Goal: Use online tool/utility: Utilize a website feature to perform a specific function

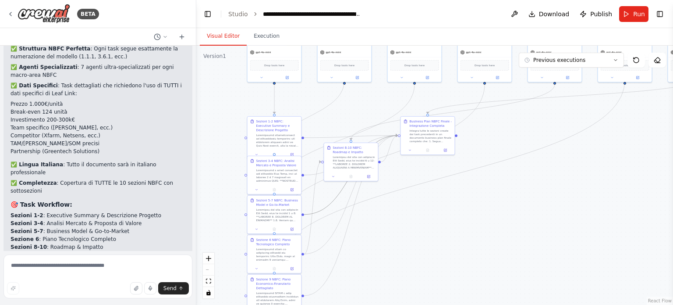
drag, startPoint x: 315, startPoint y: 212, endPoint x: 323, endPoint y: 150, distance: 62.4
click at [323, 150] on div ".deletable-edge-delete-btn { width: 20px; height: 20px; border: 0px solid #ffff…" at bounding box center [434, 175] width 477 height 259
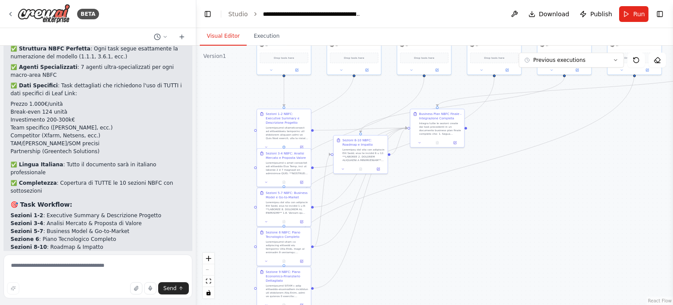
drag, startPoint x: 355, startPoint y: 238, endPoint x: 363, endPoint y: 235, distance: 8.8
click at [363, 235] on div ".deletable-edge-delete-btn { width: 20px; height: 20px; border: 0px solid #ffff…" at bounding box center [434, 175] width 477 height 259
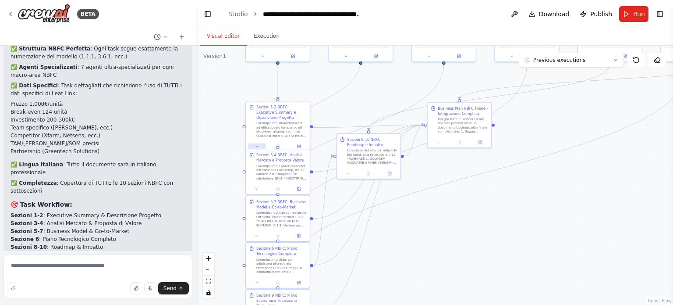
click at [256, 144] on icon at bounding box center [257, 146] width 4 height 4
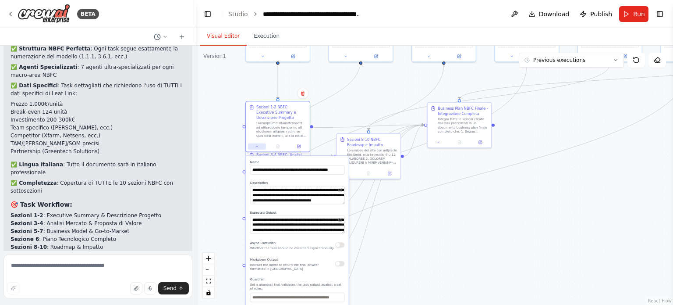
click at [256, 144] on icon at bounding box center [257, 146] width 4 height 4
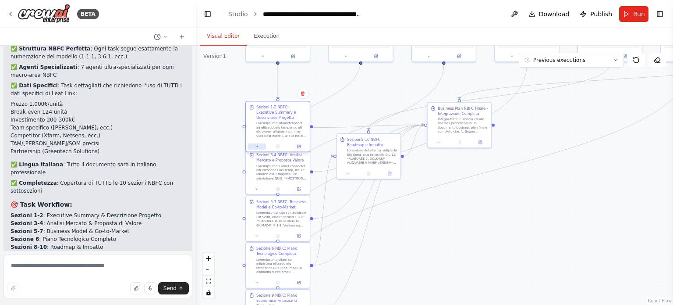
click at [256, 144] on icon at bounding box center [257, 146] width 4 height 4
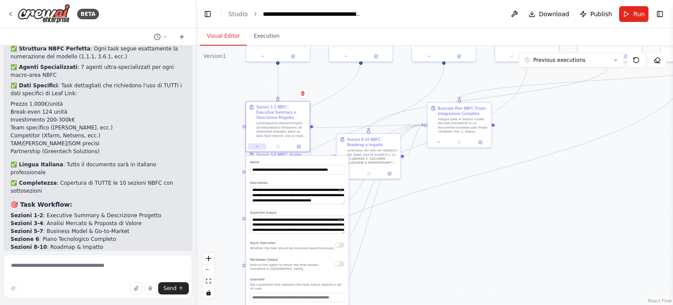
click at [256, 144] on icon at bounding box center [257, 146] width 4 height 4
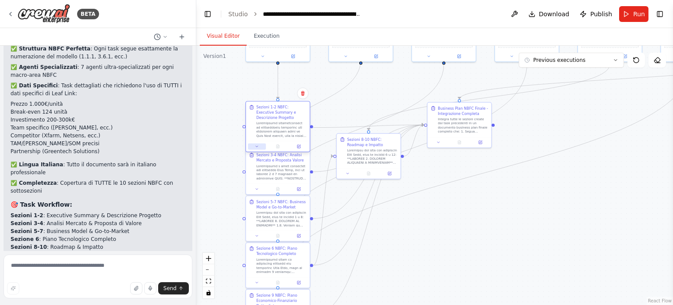
click at [256, 144] on icon at bounding box center [257, 146] width 4 height 4
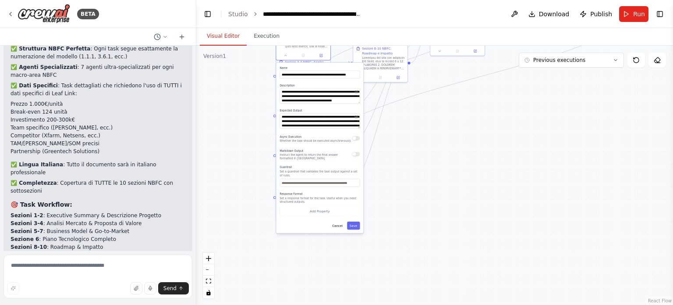
drag, startPoint x: 363, startPoint y: 280, endPoint x: 386, endPoint y: 175, distance: 107.7
click at [386, 175] on div ".deletable-edge-delete-btn { width: 20px; height: 20px; border: 0px solid #ffff…" at bounding box center [434, 175] width 477 height 259
click at [384, 208] on div ".deletable-edge-delete-btn { width: 20px; height: 20px; border: 0px solid #ffff…" at bounding box center [434, 175] width 477 height 259
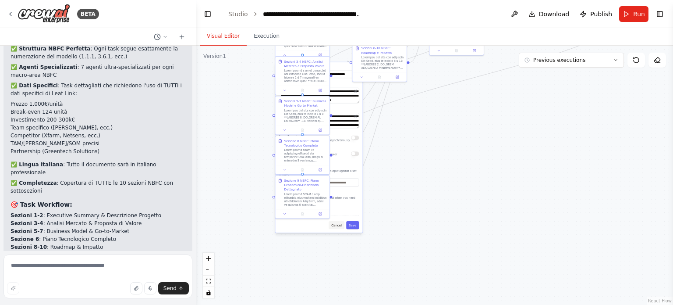
click at [338, 223] on button "Cancel" at bounding box center [337, 225] width 16 height 8
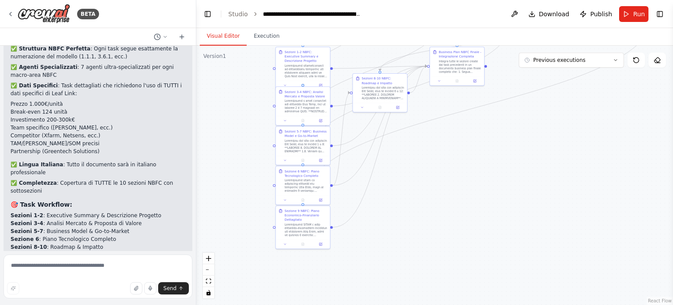
drag, startPoint x: 375, startPoint y: 188, endPoint x: 372, endPoint y: 263, distance: 75.0
click at [372, 263] on div ".deletable-edge-delete-btn { width: 20px; height: 20px; border: 0px solid #ffff…" at bounding box center [434, 175] width 477 height 259
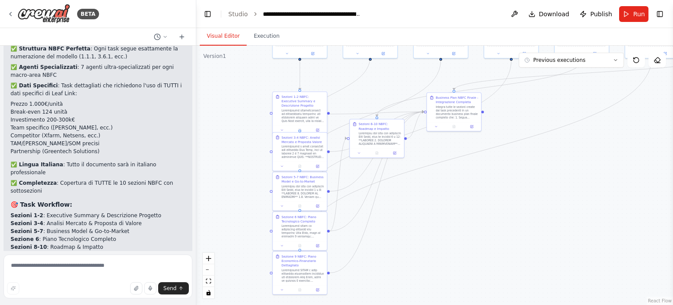
click at [278, 97] on icon at bounding box center [278, 97] width 3 height 3
click at [288, 103] on div "Sezioni 1-2 NBFC: Executive Summary e Descrizione Progetto" at bounding box center [303, 101] width 43 height 13
click at [260, 38] on button "Execution" at bounding box center [267, 36] width 40 height 18
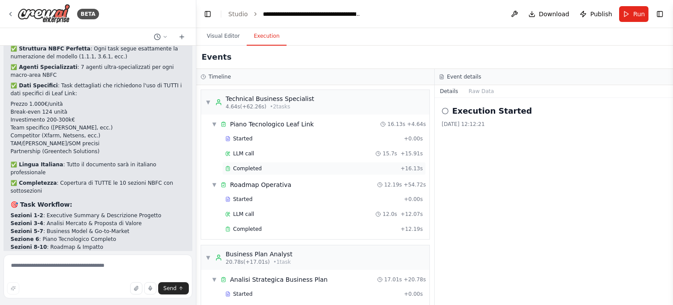
click at [247, 165] on span "Completed" at bounding box center [247, 168] width 28 height 7
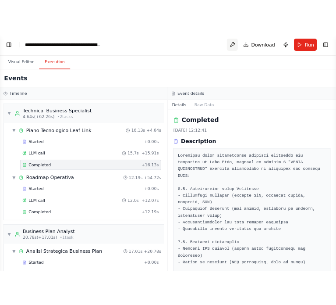
scroll to position [2531, 0]
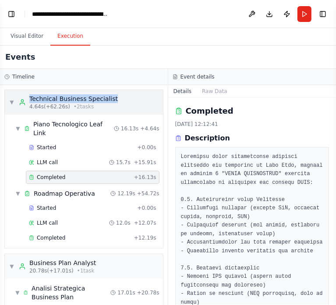
drag, startPoint x: 117, startPoint y: 98, endPoint x: 30, endPoint y: 100, distance: 86.8
click at [30, 100] on div "▼ Technical Business Specialist 4.64s (+62.26s) • 2 task s" at bounding box center [84, 102] width 158 height 25
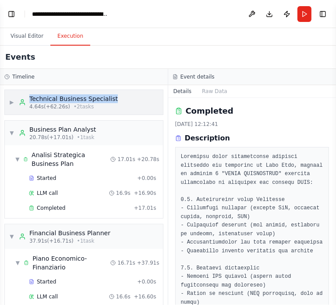
copy div "Technical Business Specialist"
click at [12, 107] on div "▶ Technical Business Specialist 4.64s (+62.26s) • 2 task s" at bounding box center [63, 102] width 109 height 16
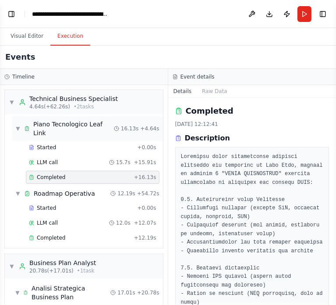
click at [72, 121] on span "Piano Tecnologico Leaf Link" at bounding box center [73, 129] width 81 height 18
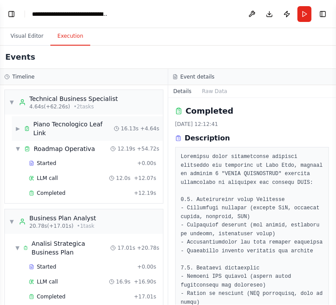
click at [72, 121] on span "Piano Tecnologico Leaf Link" at bounding box center [73, 129] width 81 height 18
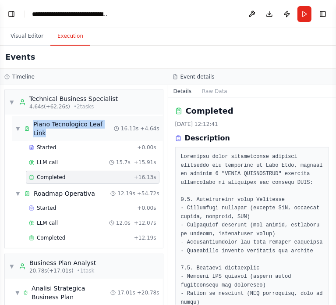
drag, startPoint x: 33, startPoint y: 122, endPoint x: 110, endPoint y: 128, distance: 77.8
click at [110, 128] on div "Piano Tecnologico Leaf Link" at bounding box center [69, 129] width 90 height 18
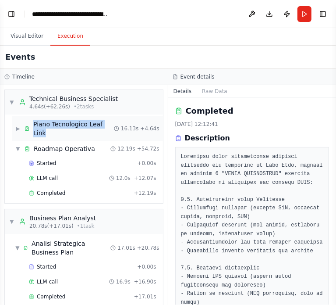
copy span "Piano Tecnologico Leaf Link"
click at [116, 126] on icon at bounding box center [116, 128] width 5 height 5
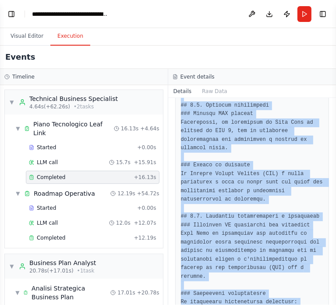
scroll to position [1190, 0]
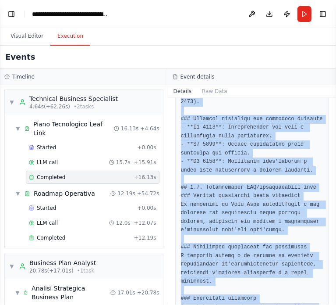
drag, startPoint x: 182, startPoint y: 157, endPoint x: 259, endPoint y: 324, distance: 183.8
click at [259, 304] on html "BETA Hello! I'm the CrewAI assistant. What kind of automation do you want to bu…" at bounding box center [168, 152] width 336 height 305
copy div "Basandoti sulle informazioni tecniche contenute nel documento di Leaf Link, ela…"
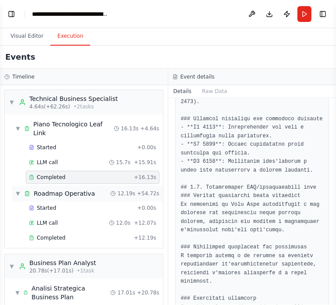
click at [62, 189] on span "Roadmap Operativa" at bounding box center [64, 193] width 61 height 9
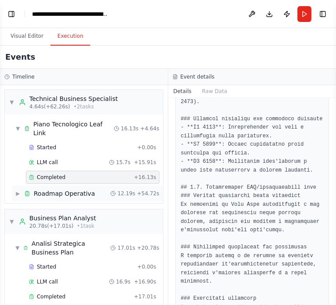
click at [62, 189] on span "Roadmap Operativa" at bounding box center [64, 193] width 61 height 9
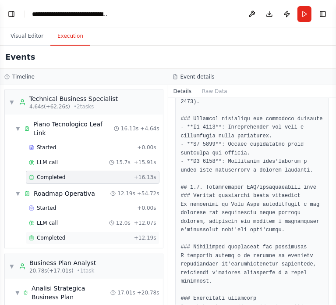
click at [40, 231] on div "Completed + 12.19s" at bounding box center [93, 237] width 134 height 13
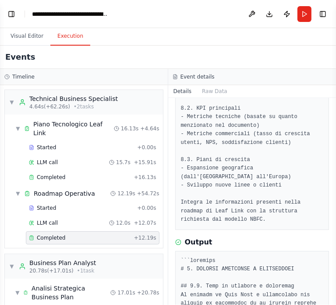
scroll to position [0, 0]
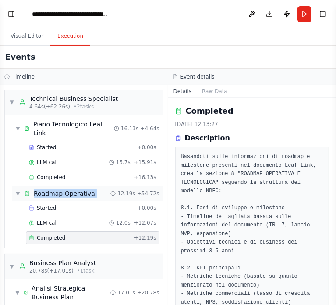
drag, startPoint x: 33, startPoint y: 183, endPoint x: 100, endPoint y: 189, distance: 66.9
click at [100, 189] on div "▼ Roadmap Operativa 12.19s + 54.72s" at bounding box center [87, 193] width 151 height 16
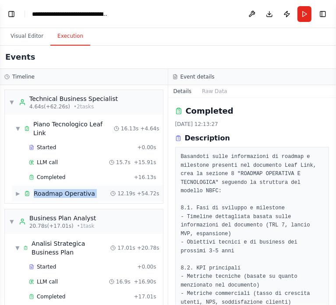
copy div "Roadmap Operativa"
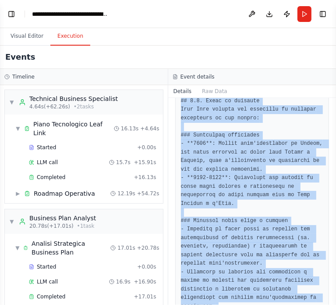
scroll to position [942, 0]
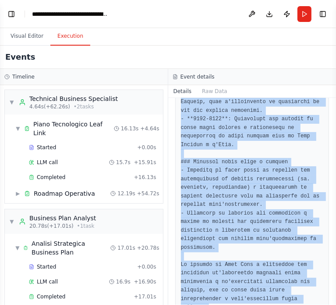
drag, startPoint x: 180, startPoint y: 156, endPoint x: 230, endPoint y: 325, distance: 176.9
click at [230, 304] on html "BETA Hello! I'm the CrewAI assistant. What kind of automation do you want to bu…" at bounding box center [168, 152] width 336 height 305
copy div "Basandoti sulle informazioni di roadmap e milestone presenti nel documento Leaf…"
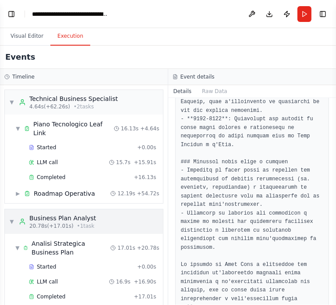
click at [39, 213] on div "Business Plan Analyst" at bounding box center [62, 217] width 67 height 9
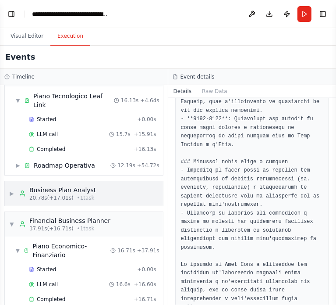
scroll to position [36, 0]
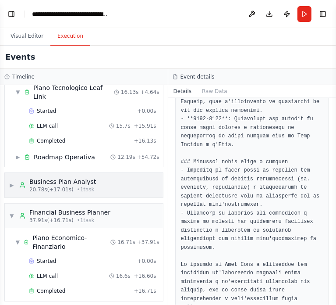
click at [39, 208] on div "Financial Business Planner" at bounding box center [69, 212] width 81 height 9
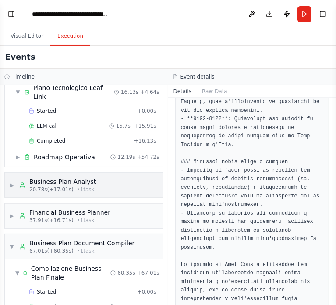
click at [39, 208] on div "Financial Business Planner" at bounding box center [69, 212] width 81 height 9
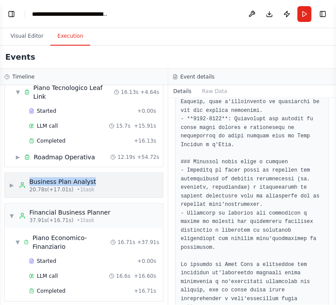
drag, startPoint x: 29, startPoint y: 167, endPoint x: 114, endPoint y: 164, distance: 84.6
click at [114, 173] on div "▶ Business Plan Analyst 20.78s (+17.01s) • 1 task" at bounding box center [84, 185] width 158 height 25
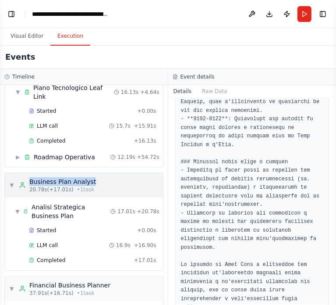
copy div "Business Plan Analyst"
click at [7, 173] on div "▼ Business Plan Analyst 20.78s (+17.01s) • 1 task" at bounding box center [84, 185] width 158 height 25
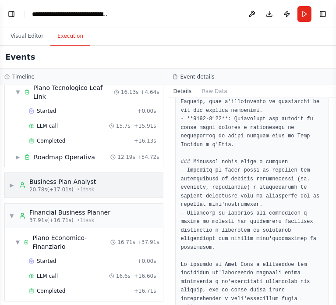
click at [7, 173] on div "▶ Business Plan Analyst 20.78s (+17.01s) • 1 task" at bounding box center [84, 185] width 158 height 25
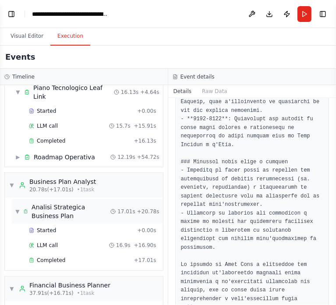
click at [57, 203] on span "Analisi Strategica Business Plan" at bounding box center [71, 212] width 79 height 18
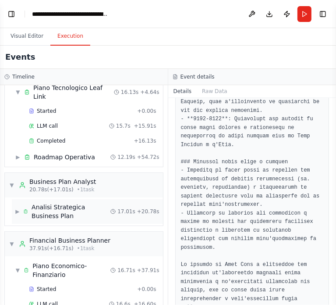
click at [57, 203] on span "Analisi Strategica Business Plan" at bounding box center [71, 212] width 79 height 18
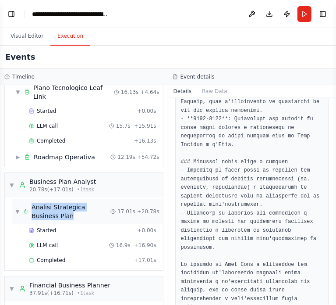
drag, startPoint x: 54, startPoint y: 205, endPoint x: 33, endPoint y: 199, distance: 21.7
click at [33, 203] on span "Analisi Strategica Business Plan" at bounding box center [71, 212] width 79 height 18
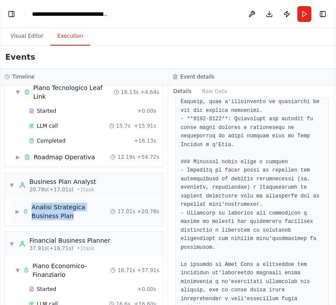
copy span "Analisi Strategica Business Plan"
click at [97, 208] on span "Analisi Strategica Business Plan" at bounding box center [71, 212] width 79 height 18
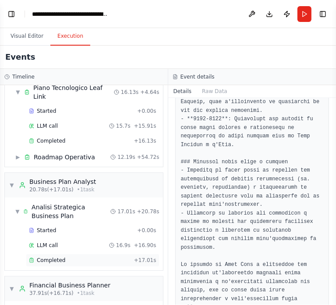
click at [56, 256] on span "Completed" at bounding box center [51, 259] width 28 height 7
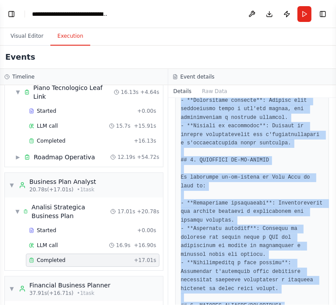
scroll to position [1216, 0]
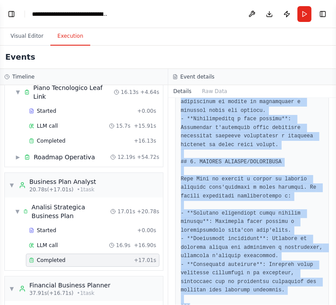
drag, startPoint x: 181, startPoint y: 156, endPoint x: 248, endPoint y: 325, distance: 182.3
click at [248, 304] on html "BETA Hello! I'm the CrewAI assistant. What kind of automation do you want to bu…" at bounding box center [168, 152] width 336 height 305
copy div "Analizza le informazioni contenute nel business plan esistente di Leaf Link e c…"
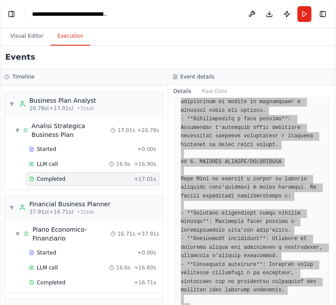
scroll to position [117, 0]
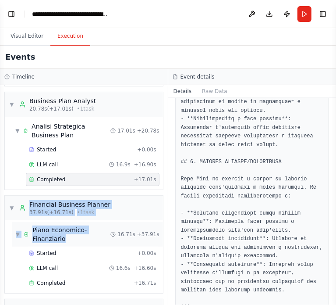
drag, startPoint x: 28, startPoint y: 193, endPoint x: 74, endPoint y: 226, distance: 56.9
click at [74, 226] on div "▼ Financial Business Planner 37.91s (+16.71s) • 1 task ▼ Piano Economico-Finanz…" at bounding box center [83, 244] width 159 height 98
copy div "Financial Business Planner 37.91s (+16.71s) • 1 task ▼ Piano Economico-Finanzia…"
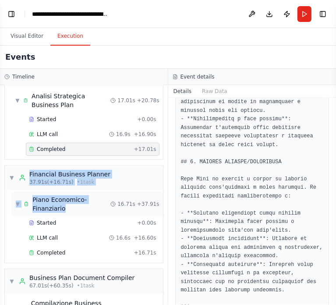
scroll to position [151, 0]
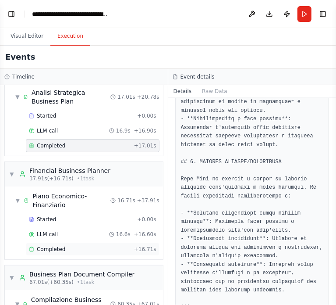
click at [58, 245] on span "Completed" at bounding box center [51, 248] width 28 height 7
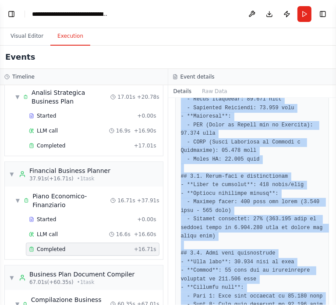
scroll to position [737, 0]
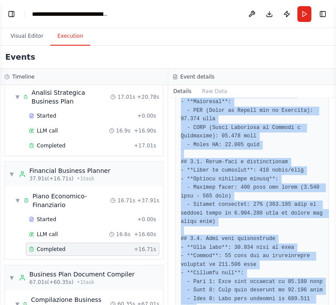
drag, startPoint x: 182, startPoint y: 157, endPoint x: 219, endPoint y: 325, distance: 171.9
click at [219, 304] on html "BETA Hello! I'm the CrewAI assistant. What kind of automation do you want to bu…" at bounding box center [168, 152] width 336 height 305
copy div "tilizzando i dati economici e finanziari presenti nel documento di Leaf Link, c…"
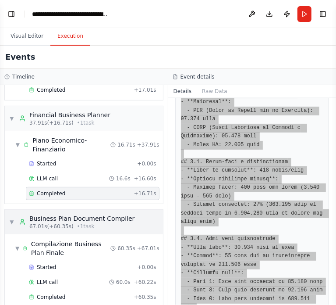
scroll to position [207, 0]
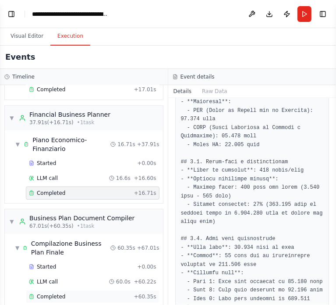
click at [46, 293] on span "Completed" at bounding box center [51, 296] width 28 height 7
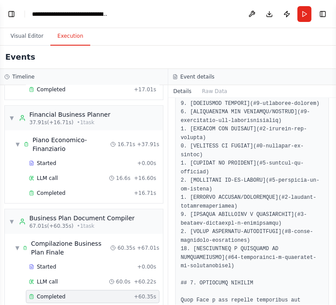
scroll to position [0, 0]
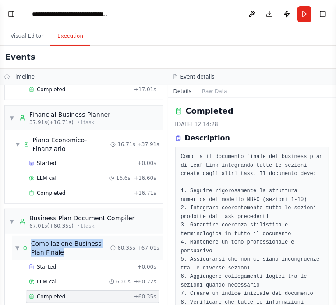
drag, startPoint x: 51, startPoint y: 244, endPoint x: 31, endPoint y: 234, distance: 22.0
click at [31, 239] on div "Compilazione Business Plan Finale" at bounding box center [67, 248] width 88 height 18
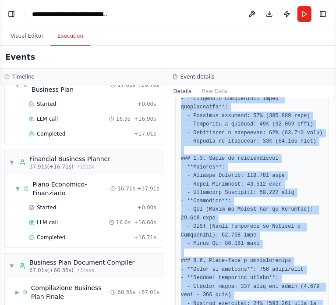
scroll to position [2600, 0]
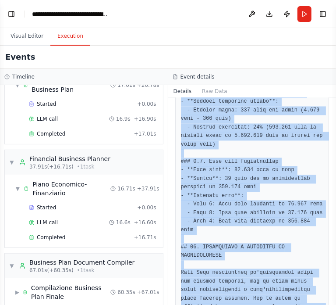
drag, startPoint x: 182, startPoint y: 159, endPoint x: 227, endPoint y: 325, distance: 172.6
click at [227, 304] on html "BETA Hello! I'm the CrewAI assistant. What kind of automation do you want to bu…" at bounding box center [168, 152] width 336 height 305
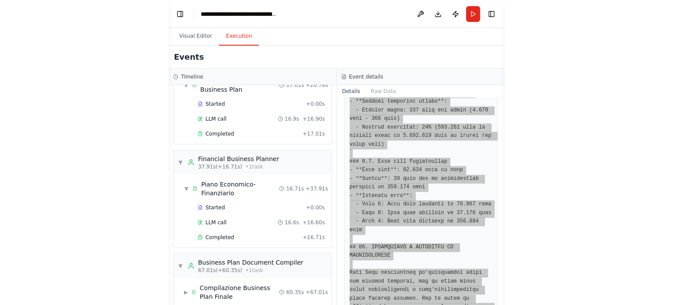
scroll to position [0, 0]
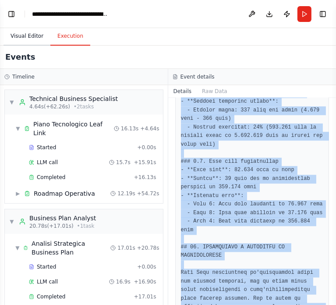
click at [25, 36] on button "Visual Editor" at bounding box center [27, 36] width 47 height 18
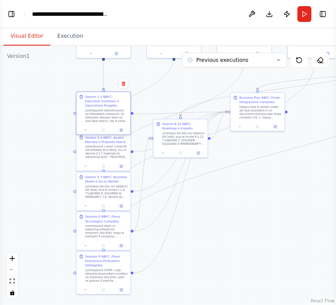
click at [107, 119] on div at bounding box center [106, 116] width 43 height 14
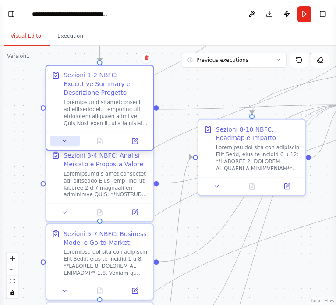
click at [68, 139] on icon at bounding box center [64, 141] width 7 height 7
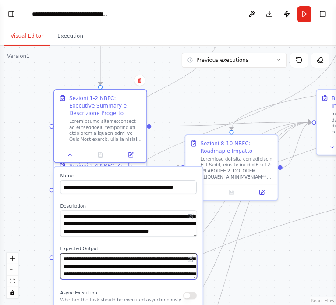
click at [117, 263] on textarea "**********" at bounding box center [128, 266] width 137 height 26
click at [114, 293] on div "Async Execution Whether the task should be executed asynchronously." at bounding box center [121, 295] width 122 height 15
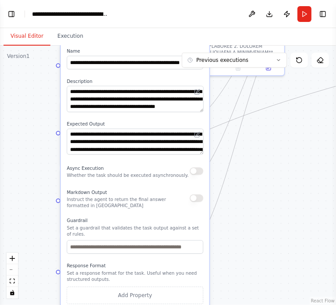
drag, startPoint x: 286, startPoint y: 275, endPoint x: 293, endPoint y: 150, distance: 124.7
click at [293, 150] on div ".deletable-edge-delete-btn { width: 20px; height: 20px; border: 0px solid #ffff…" at bounding box center [168, 175] width 336 height 259
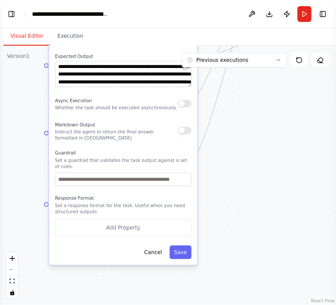
drag, startPoint x: 303, startPoint y: 262, endPoint x: 292, endPoint y: 203, distance: 59.7
click at [292, 203] on div ".deletable-edge-delete-btn { width: 20px; height: 20px; border: 0px solid #ffff…" at bounding box center [168, 175] width 336 height 259
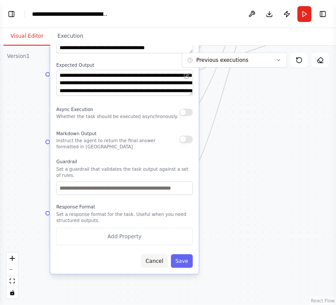
click at [160, 254] on button "Cancel" at bounding box center [154, 261] width 27 height 14
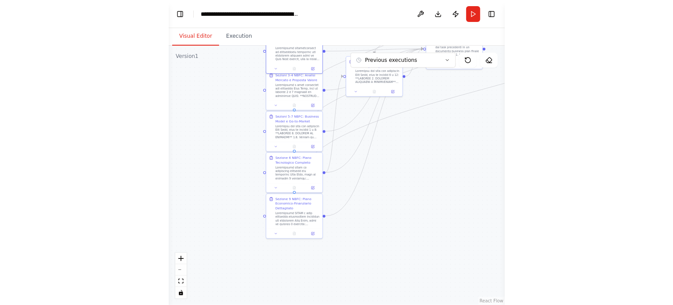
scroll to position [2133, 0]
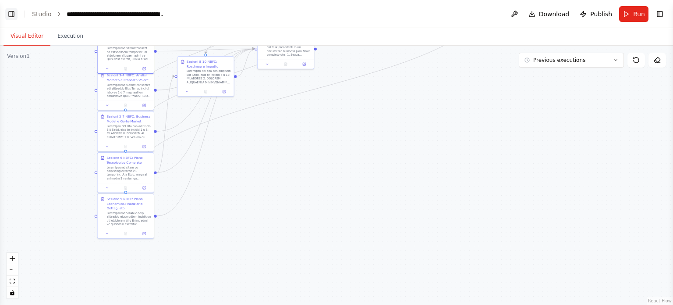
click at [7, 8] on button "Toggle Left Sidebar" at bounding box center [11, 14] width 12 height 12
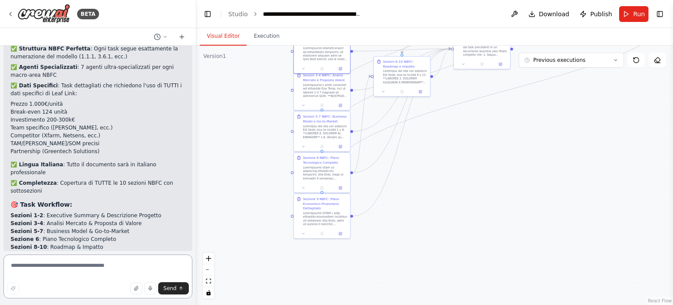
click at [61, 261] on textarea at bounding box center [98, 276] width 189 height 44
paste textarea "**********"
type textarea "**********"
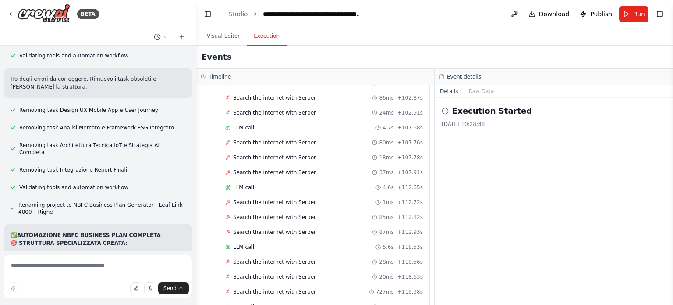
scroll to position [17628, 0]
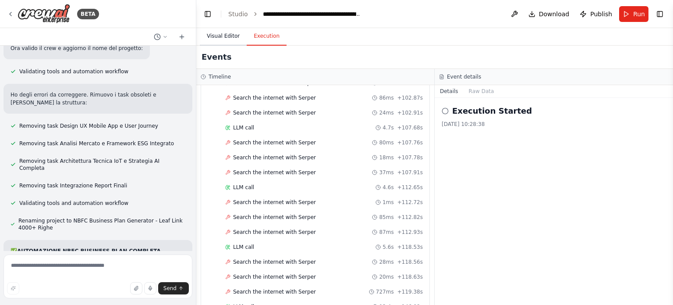
click at [224, 33] on button "Visual Editor" at bounding box center [223, 36] width 47 height 18
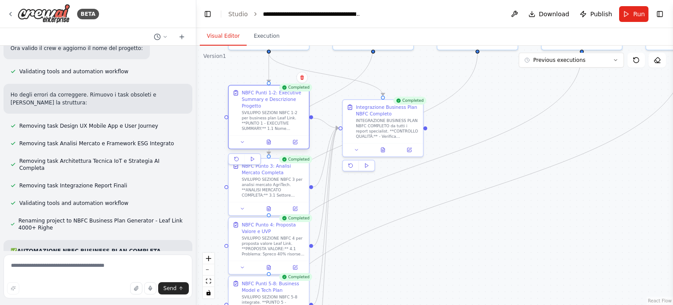
drag, startPoint x: 268, startPoint y: 135, endPoint x: 265, endPoint y: 118, distance: 16.9
click at [265, 118] on div "SVILUPPO SEZIONI NBFC 1-2 per business plan Leaf Link. **PUNTO 1 - EXECUTIVE SU…" at bounding box center [273, 120] width 63 height 21
click at [269, 140] on icon at bounding box center [269, 142] width 4 height 4
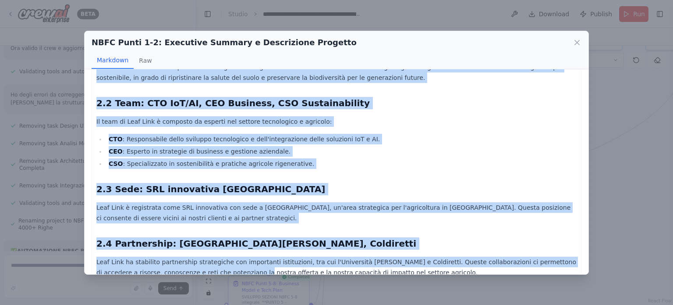
scroll to position [484, 0]
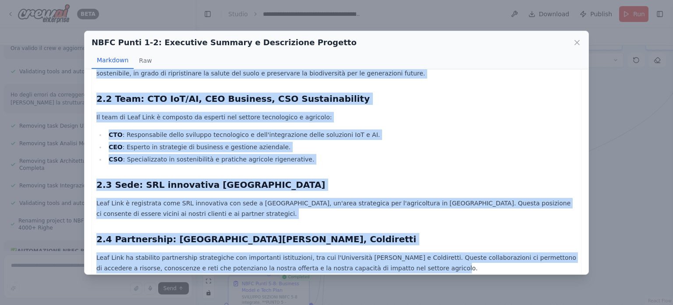
drag, startPoint x: 93, startPoint y: 88, endPoint x: 393, endPoint y: 282, distance: 357.0
click at [393, 282] on div "NBFC Punti 1-2: Executive Summary e Descrizione Progetto Markdown Raw 1. EXECUT…" at bounding box center [336, 152] width 673 height 305
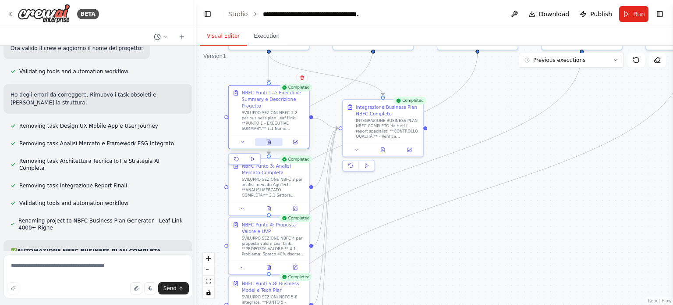
click at [268, 142] on icon at bounding box center [269, 142] width 4 height 4
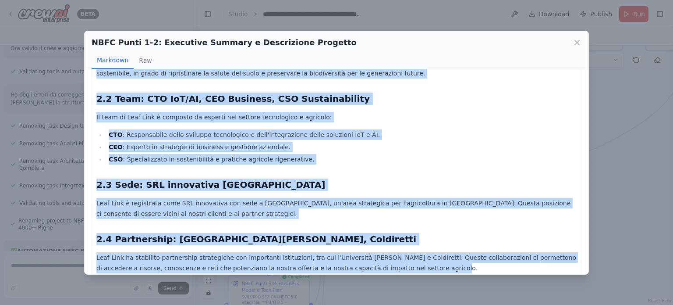
drag, startPoint x: 97, startPoint y: 87, endPoint x: 373, endPoint y: 263, distance: 327.5
copy div "9. LOREMIPSU DOLORSI 3.5 Amet consecte: Adip Elit - Seddoeius TempOrin utl etdo…"
click at [577, 43] on icon at bounding box center [577, 42] width 9 height 9
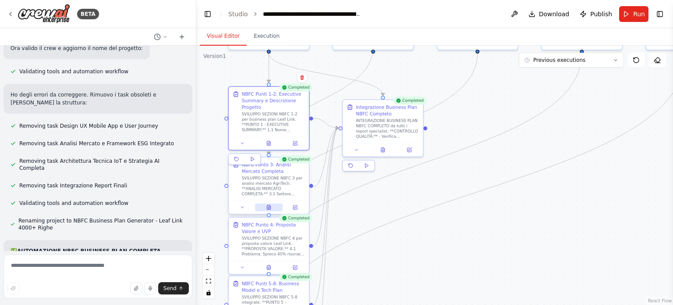
click at [272, 205] on button at bounding box center [269, 207] width 28 height 8
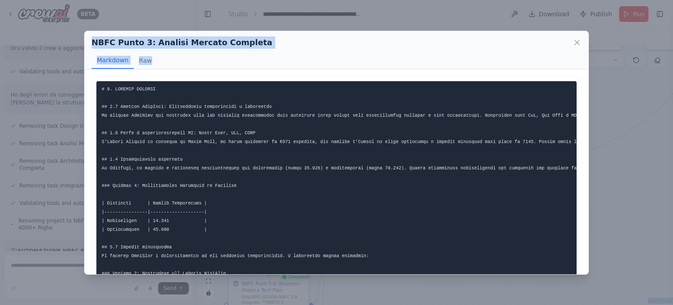
scroll to position [282, 0]
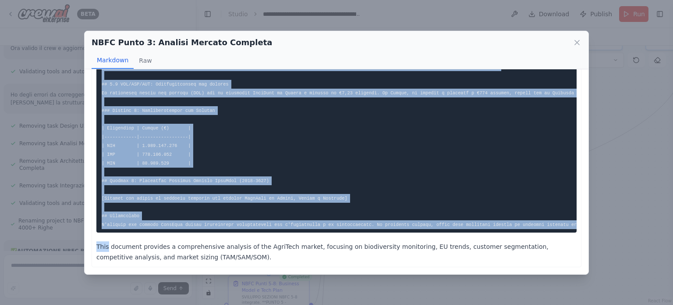
drag, startPoint x: 99, startPoint y: 88, endPoint x: 107, endPoint y: 235, distance: 147.5
click at [107, 235] on div "This document provides a comprehensive analysis of the AgriTech market, focusin…" at bounding box center [336, 33] width 480 height 458
copy div "# 8. LOREMIP DOLORSI ## 6.3 Ametcon AdipIsci: Elitseddoeiu temporincidi u labor…"
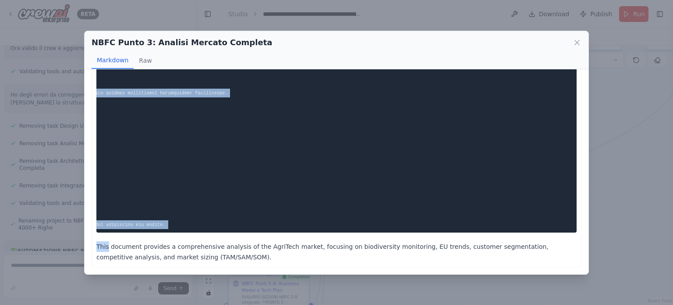
scroll to position [0, 1109]
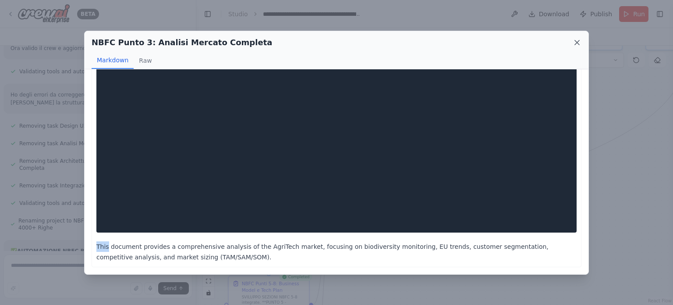
click at [574, 43] on icon at bounding box center [577, 42] width 9 height 9
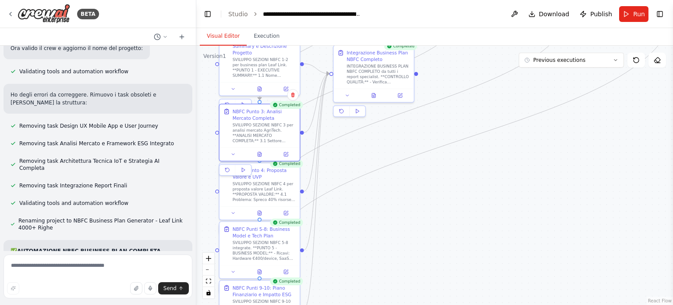
drag, startPoint x: 377, startPoint y: 266, endPoint x: 368, endPoint y: 206, distance: 59.9
click at [368, 206] on div ".deletable-edge-delete-btn { width: 20px; height: 20px; border: 0px solid #ffff…" at bounding box center [434, 175] width 477 height 259
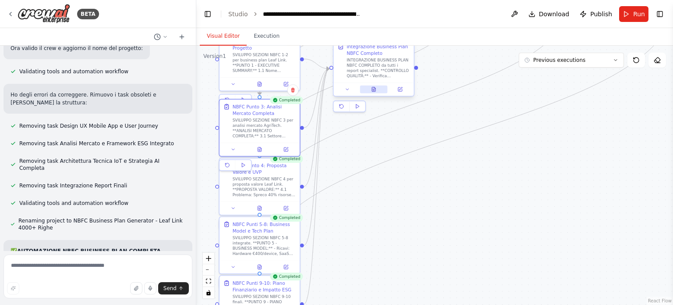
click at [378, 87] on button at bounding box center [374, 89] width 28 height 8
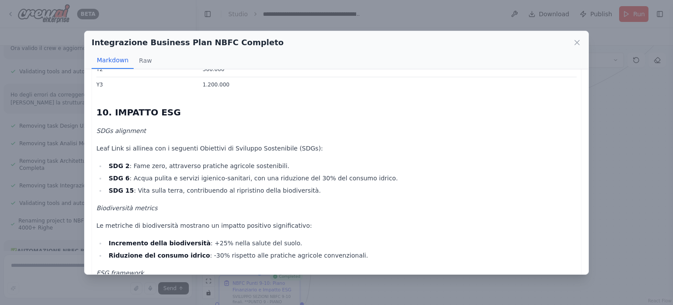
scroll to position [3244, 0]
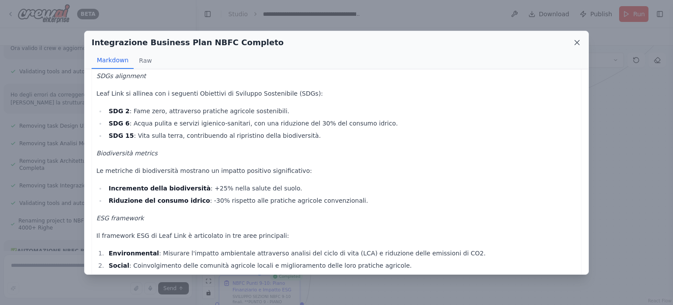
click at [579, 41] on icon at bounding box center [577, 42] width 4 height 4
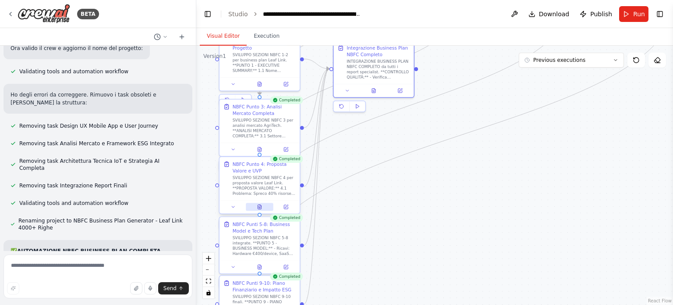
click at [260, 205] on icon at bounding box center [260, 205] width 1 height 1
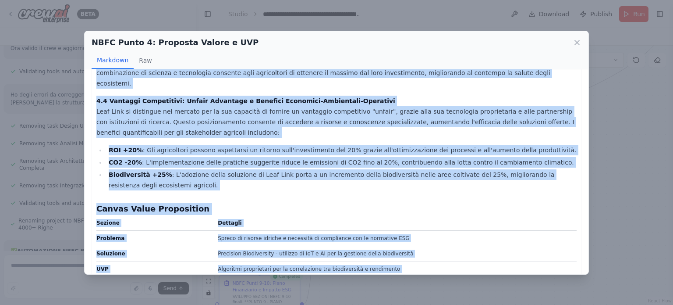
scroll to position [251, 0]
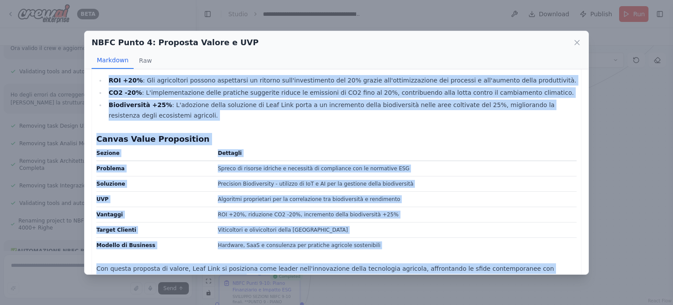
drag, startPoint x: 96, startPoint y: 83, endPoint x: 203, endPoint y: 257, distance: 204.5
click at [203, 257] on div "4. PROPOSTA VALORE 4.1 Problema Risolto: Spreco 40% [PERSON_NAME], Compliance E…" at bounding box center [336, 57] width 480 height 455
copy div "8. LOREMIPS DOLORS 5.7 Ametcons Adipisc: Elitse 87% Doeiusm Tempori, Utlaboreet…"
click at [349, 296] on div "NBFC Punto 4: Proposta Valore e UVP Markdown Raw 4. PROPOSTA VALORE 4.1 Problem…" at bounding box center [336, 152] width 673 height 305
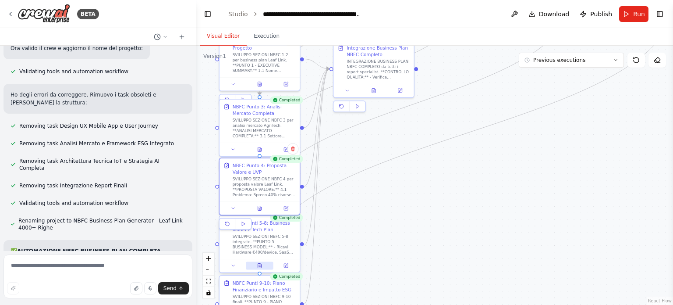
click at [261, 266] on icon at bounding box center [260, 265] width 4 height 4
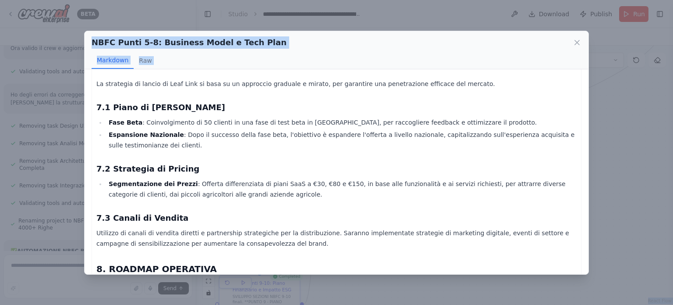
scroll to position [815, 0]
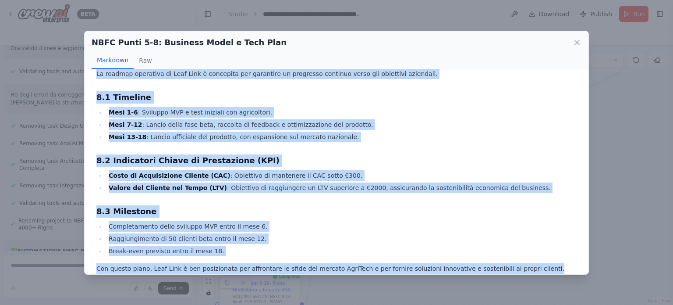
drag, startPoint x: 94, startPoint y: 85, endPoint x: 530, endPoint y: 273, distance: 474.2
click at [530, 273] on div "DOCUMENTO NBFC PUNTI 5-8 5. BUSINESS MODEL Leaf Link si propone di implementare…" at bounding box center [337, 171] width 504 height 205
copy div "LOREMIPSU DOLO SITAM 4-7 6. CONSECTE ADIPI Elit Sedd ei tempori ut laboreetdolo…"
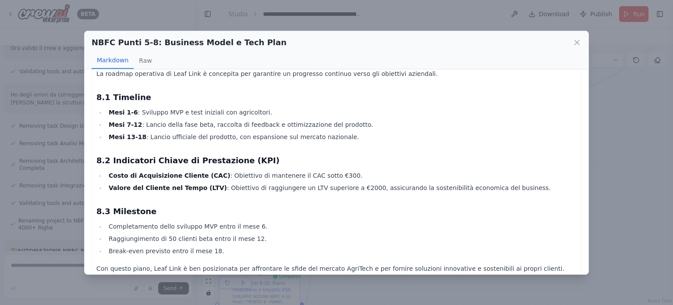
click at [572, 41] on div "NBFC Punti 5-8: Business Model e Tech Plan" at bounding box center [337, 42] width 490 height 12
click at [577, 40] on icon at bounding box center [577, 42] width 9 height 9
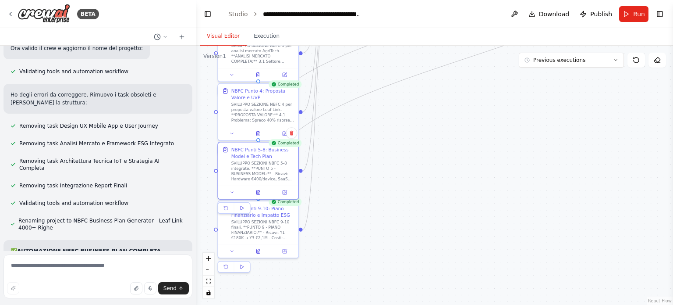
drag, startPoint x: 373, startPoint y: 239, endPoint x: 373, endPoint y: 161, distance: 77.6
click at [373, 161] on div ".deletable-edge-delete-btn { width: 20px; height: 20px; border: 0px solid #ffff…" at bounding box center [434, 175] width 477 height 259
click at [261, 246] on icon at bounding box center [259, 244] width 5 height 5
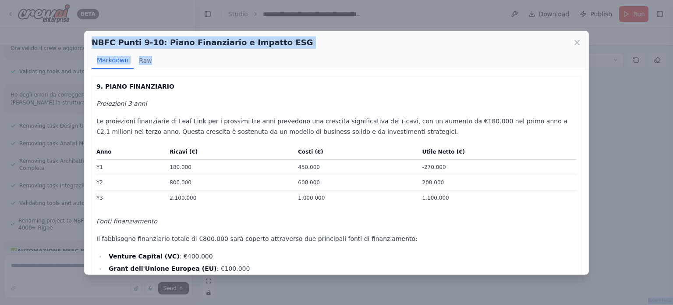
scroll to position [458, 0]
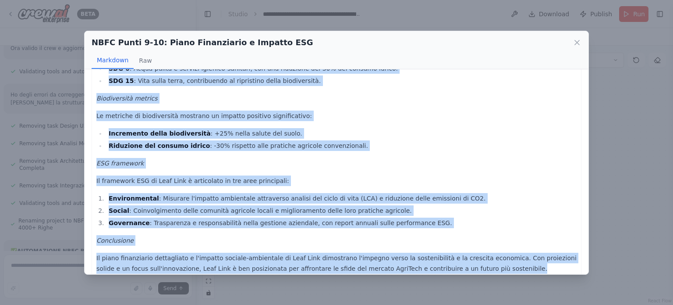
drag, startPoint x: 94, startPoint y: 84, endPoint x: 448, endPoint y: 261, distance: 395.8
copy div "7. LOREM IPSUMDOLORS Ametconsec 3 adip El seddoeiusm temporincid ut Labo Etdo m…"
click at [579, 43] on icon at bounding box center [577, 42] width 9 height 9
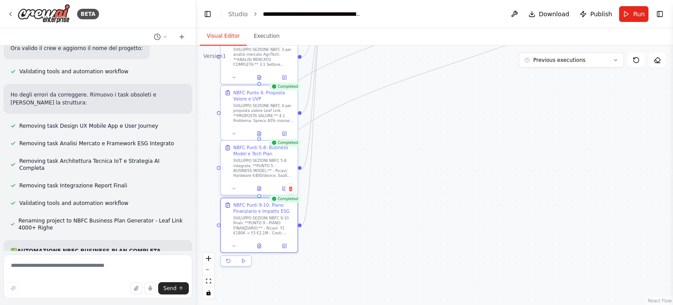
click at [250, 154] on div "NBFC Punti 5-8: Business Model e Tech Plan" at bounding box center [264, 150] width 60 height 12
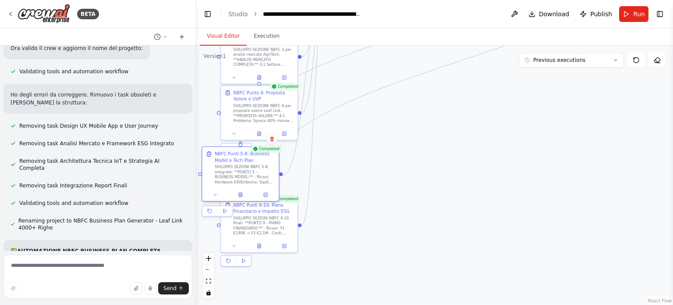
drag, startPoint x: 273, startPoint y: 174, endPoint x: 258, endPoint y: 182, distance: 16.9
click at [258, 182] on div "SVILUPPO SEZIONI NBFC 5-8 integrate. **PUNTO 5 - BUSINESS MODEL:** - Ricavi: Ha…" at bounding box center [245, 174] width 60 height 20
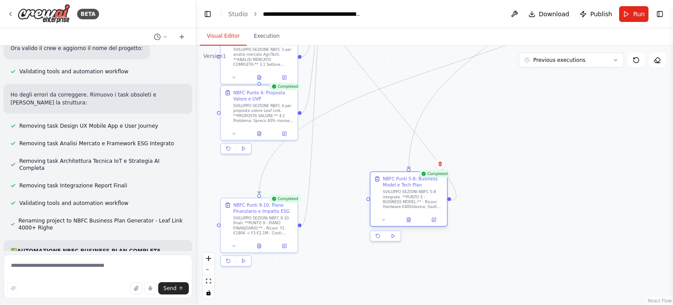
drag, startPoint x: 258, startPoint y: 182, endPoint x: 436, endPoint y: 206, distance: 179.7
click at [436, 206] on div "SVILUPPO SEZIONI NBFC 5-8 integrate. **PUNTO 5 - BUSINESS MODEL:** - Ricavi: Ha…" at bounding box center [413, 199] width 60 height 20
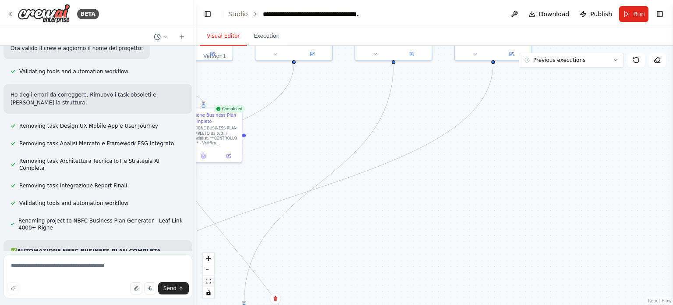
drag, startPoint x: 516, startPoint y: 146, endPoint x: 365, endPoint y: 265, distance: 192.2
click at [365, 265] on div ".deletable-edge-delete-btn { width: 20px; height: 20px; border: 0px solid #ffff…" at bounding box center [434, 175] width 477 height 259
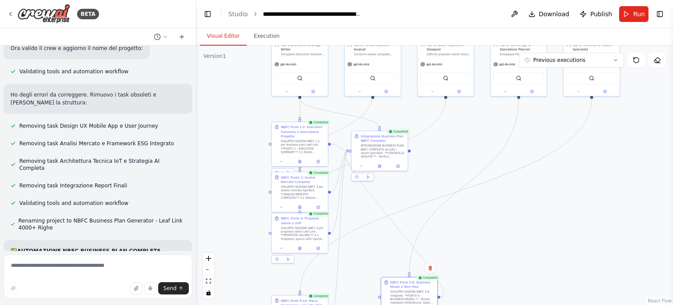
drag, startPoint x: 351, startPoint y: 256, endPoint x: 472, endPoint y: 245, distance: 121.4
click at [472, 245] on div ".deletable-edge-delete-btn { width: 20px; height: 20px; border: 0px solid #ffff…" at bounding box center [434, 175] width 477 height 259
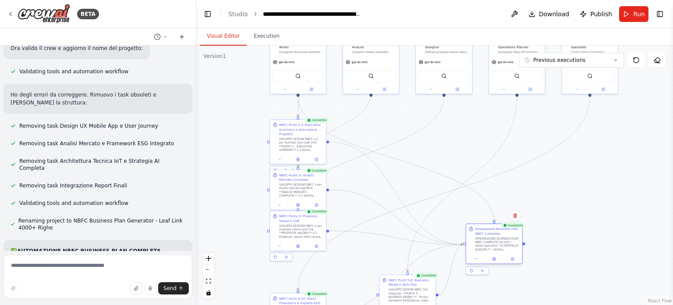
drag, startPoint x: 387, startPoint y: 154, endPoint x: 505, endPoint y: 250, distance: 152.4
click at [505, 250] on div "INTEGRAZIONE BUSINESS PLAN NBFC COMPLETO da tutti i report specialist. **CONTRO…" at bounding box center [498, 244] width 44 height 14
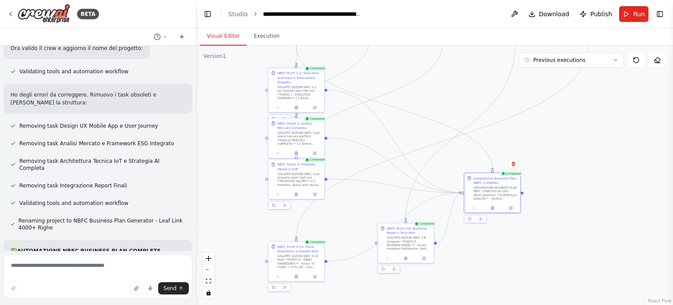
drag, startPoint x: 530, startPoint y: 141, endPoint x: 527, endPoint y: 89, distance: 51.3
click at [527, 89] on div ".deletable-edge-delete-btn { width: 20px; height: 20px; border: 0px solid #ffff…" at bounding box center [434, 175] width 477 height 259
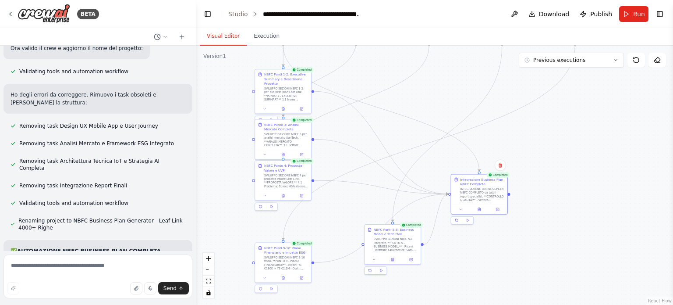
drag, startPoint x: 527, startPoint y: 89, endPoint x: 501, endPoint y: 92, distance: 26.0
click at [501, 92] on div ".deletable-edge-delete-btn { width: 20px; height: 20px; border: 0px solid #ffff…" at bounding box center [434, 175] width 477 height 259
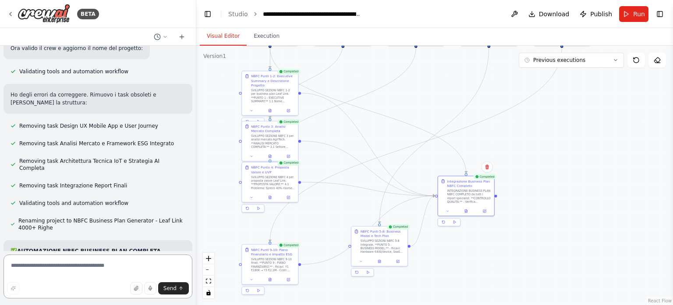
click at [36, 262] on textarea at bounding box center [98, 276] width 189 height 44
type textarea "**********"
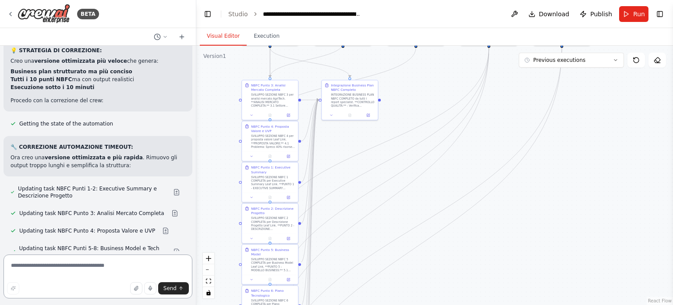
scroll to position [18539, 0]
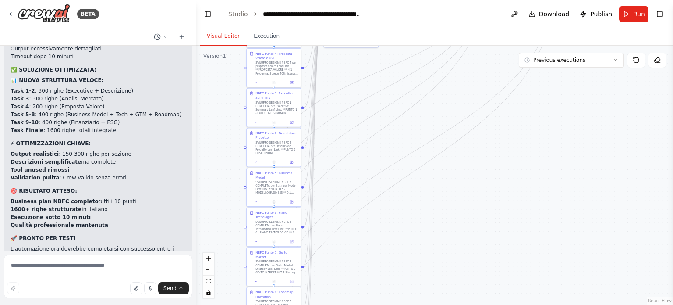
drag, startPoint x: 366, startPoint y: 246, endPoint x: 368, endPoint y: 167, distance: 79.8
click at [368, 167] on div ".deletable-edge-delete-btn { width: 20px; height: 20px; border: 0px solid #ffff…" at bounding box center [434, 175] width 477 height 259
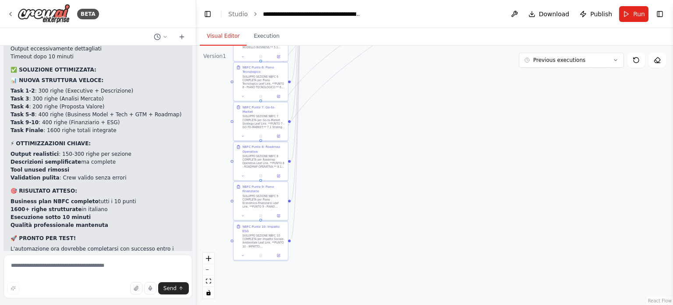
drag, startPoint x: 363, startPoint y: 213, endPoint x: 349, endPoint y: 66, distance: 148.0
click at [349, 66] on div ".deletable-edge-delete-btn { width: 20px; height: 20px; border: 0px solid #ffff…" at bounding box center [434, 175] width 477 height 259
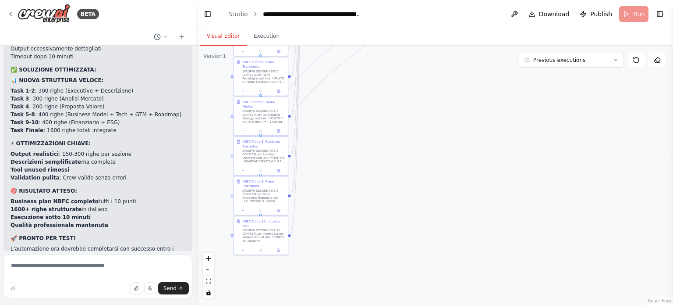
scroll to position [18468, 0]
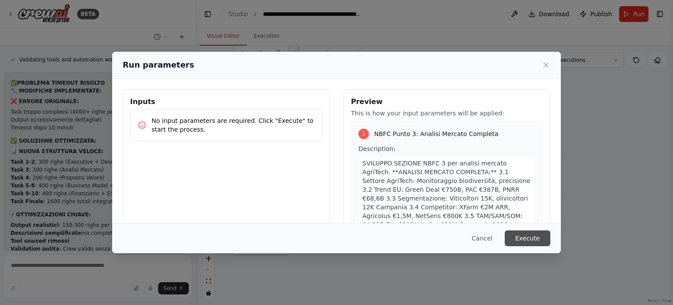
click at [533, 237] on button "Execute" at bounding box center [528, 238] width 46 height 16
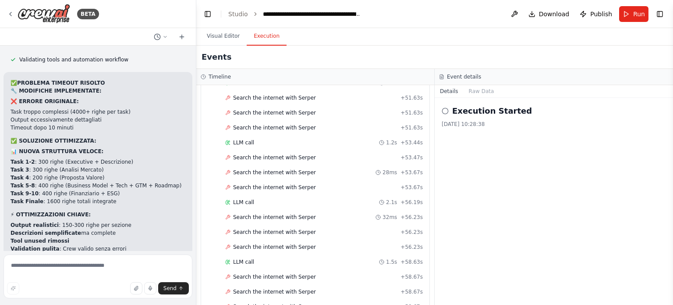
scroll to position [18539, 0]
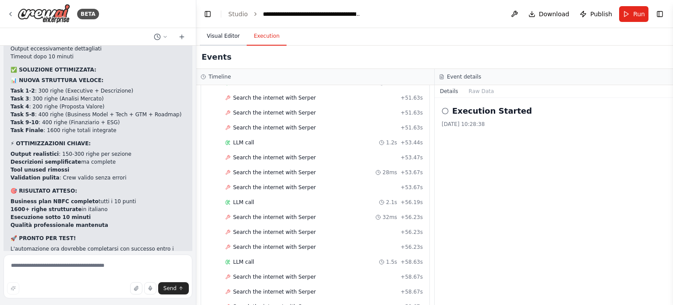
click at [224, 40] on button "Visual Editor" at bounding box center [223, 36] width 47 height 18
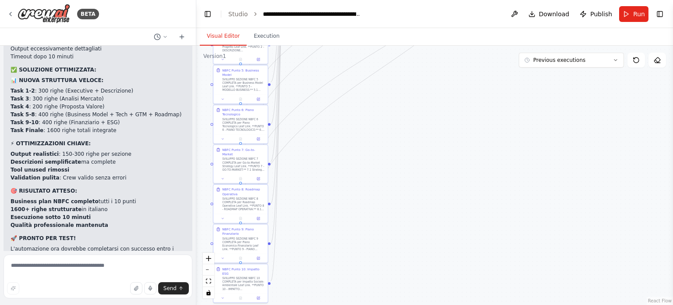
drag, startPoint x: 350, startPoint y: 196, endPoint x: 330, endPoint y: 243, distance: 51.9
click at [330, 243] on div ".deletable-edge-delete-btn { width: 20px; height: 20px; border: 0px solid #ffff…" at bounding box center [434, 175] width 477 height 259
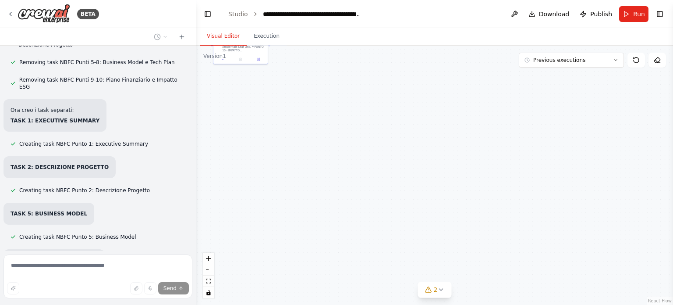
scroll to position [18917, 0]
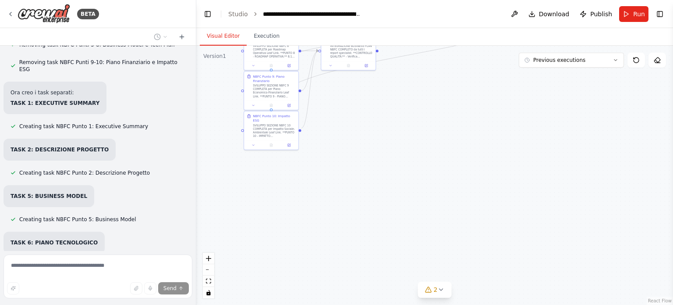
drag, startPoint x: 282, startPoint y: 174, endPoint x: 315, endPoint y: 317, distance: 147.5
click at [315, 304] on html "BETA Sto creando un gruppo di lavoro per sviluppare il business plan di una sta…" at bounding box center [336, 152] width 673 height 305
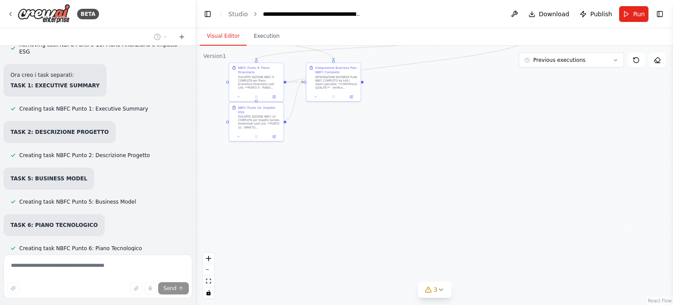
scroll to position [18952, 0]
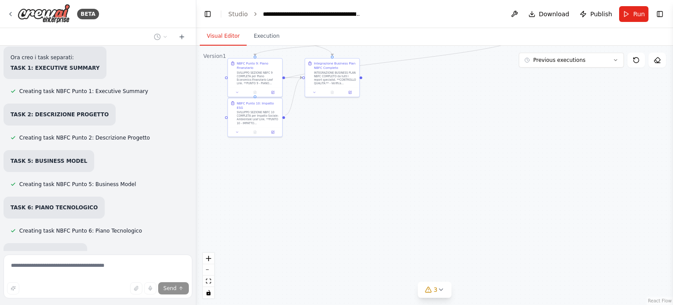
drag, startPoint x: 401, startPoint y: 148, endPoint x: 382, endPoint y: 152, distance: 18.7
click at [382, 152] on div ".deletable-edge-delete-btn { width: 20px; height: 20px; border: 0px solid #ffff…" at bounding box center [434, 175] width 477 height 259
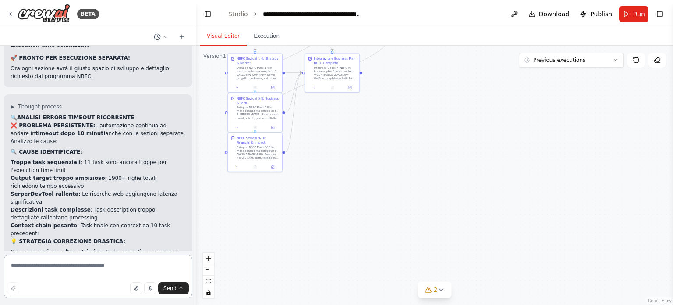
scroll to position [19652, 0]
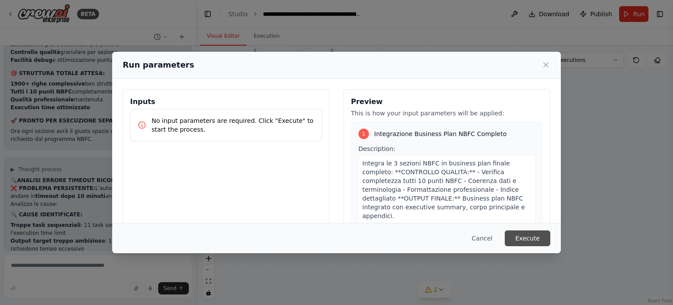
click at [524, 236] on button "Execute" at bounding box center [528, 238] width 46 height 16
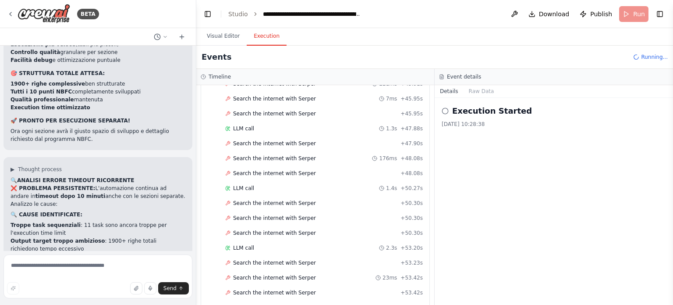
scroll to position [19652, 0]
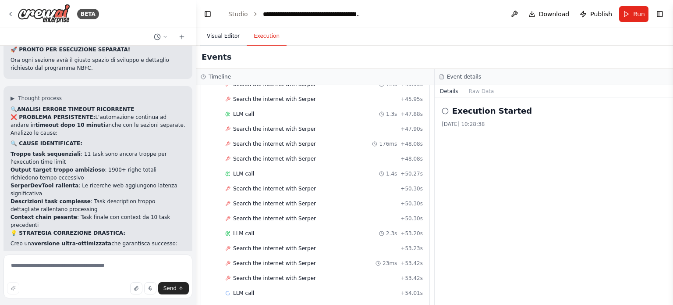
click at [210, 31] on button "Visual Editor" at bounding box center [223, 36] width 47 height 18
